Goal: Transaction & Acquisition: Download file/media

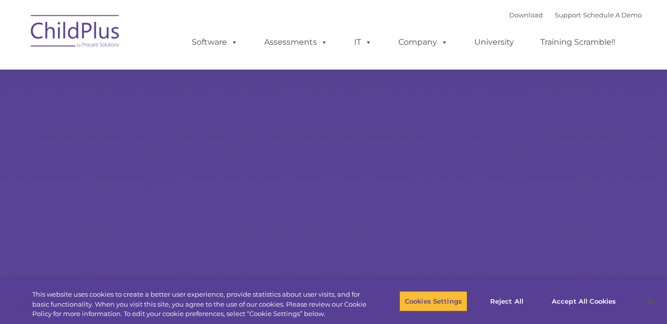
select select "MEDIUM"
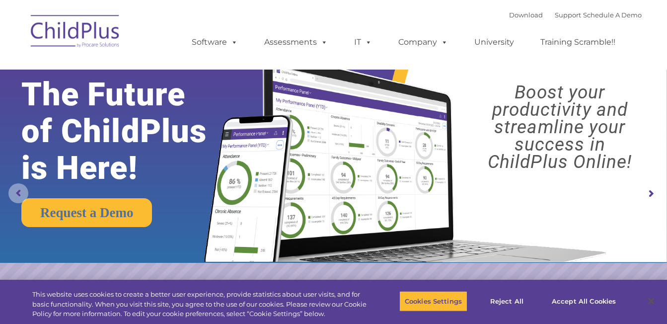
click at [19, 191] on rs-arrow at bounding box center [18, 193] width 20 height 20
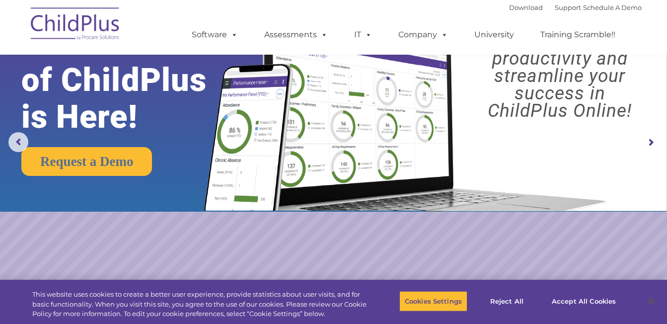
scroll to position [50, 0]
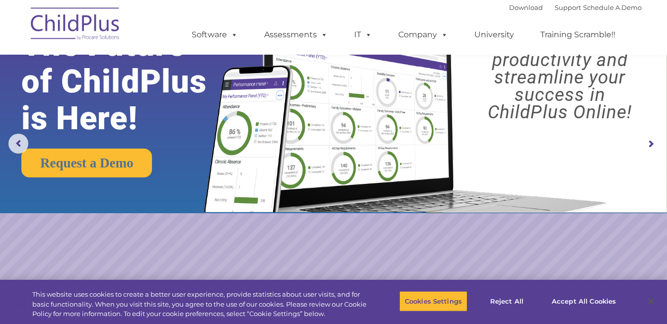
click at [651, 144] on rs-arrow at bounding box center [651, 144] width 20 height 20
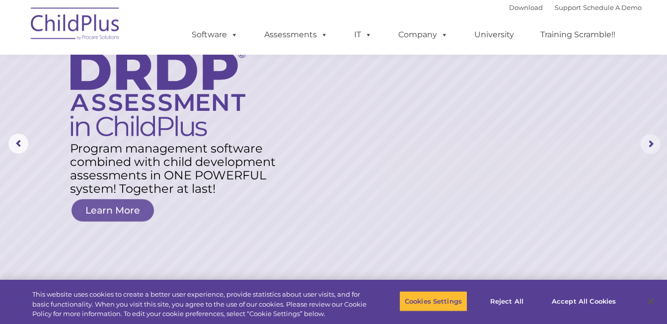
click at [651, 144] on rs-arrow at bounding box center [651, 144] width 20 height 20
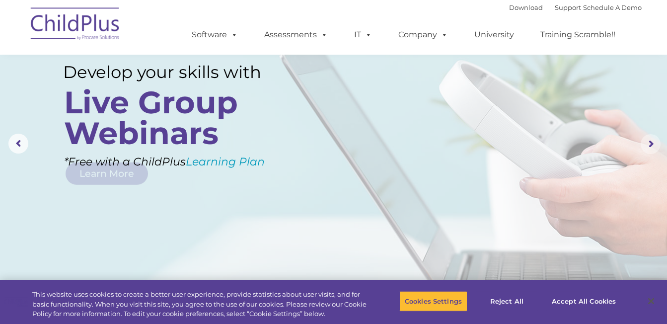
click at [651, 144] on rs-arrow at bounding box center [651, 144] width 20 height 20
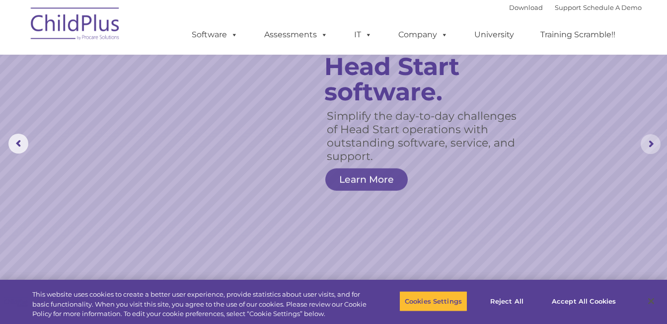
click at [651, 144] on rs-arrow at bounding box center [651, 144] width 20 height 20
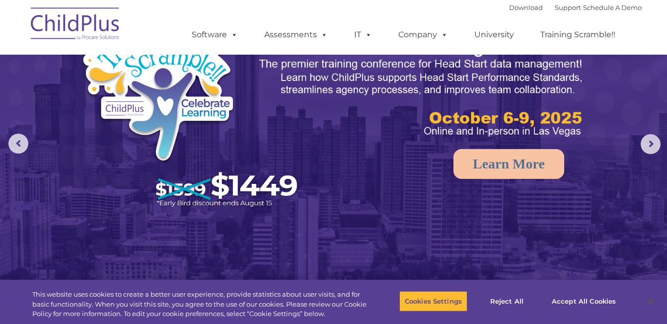
scroll to position [0, 0]
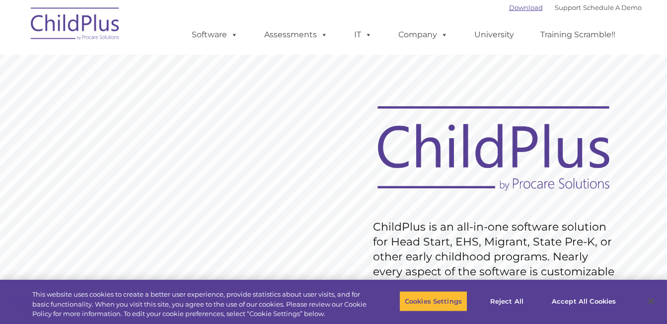
click at [510, 7] on link "Download" at bounding box center [526, 7] width 34 height 8
